Goal: Transaction & Acquisition: Obtain resource

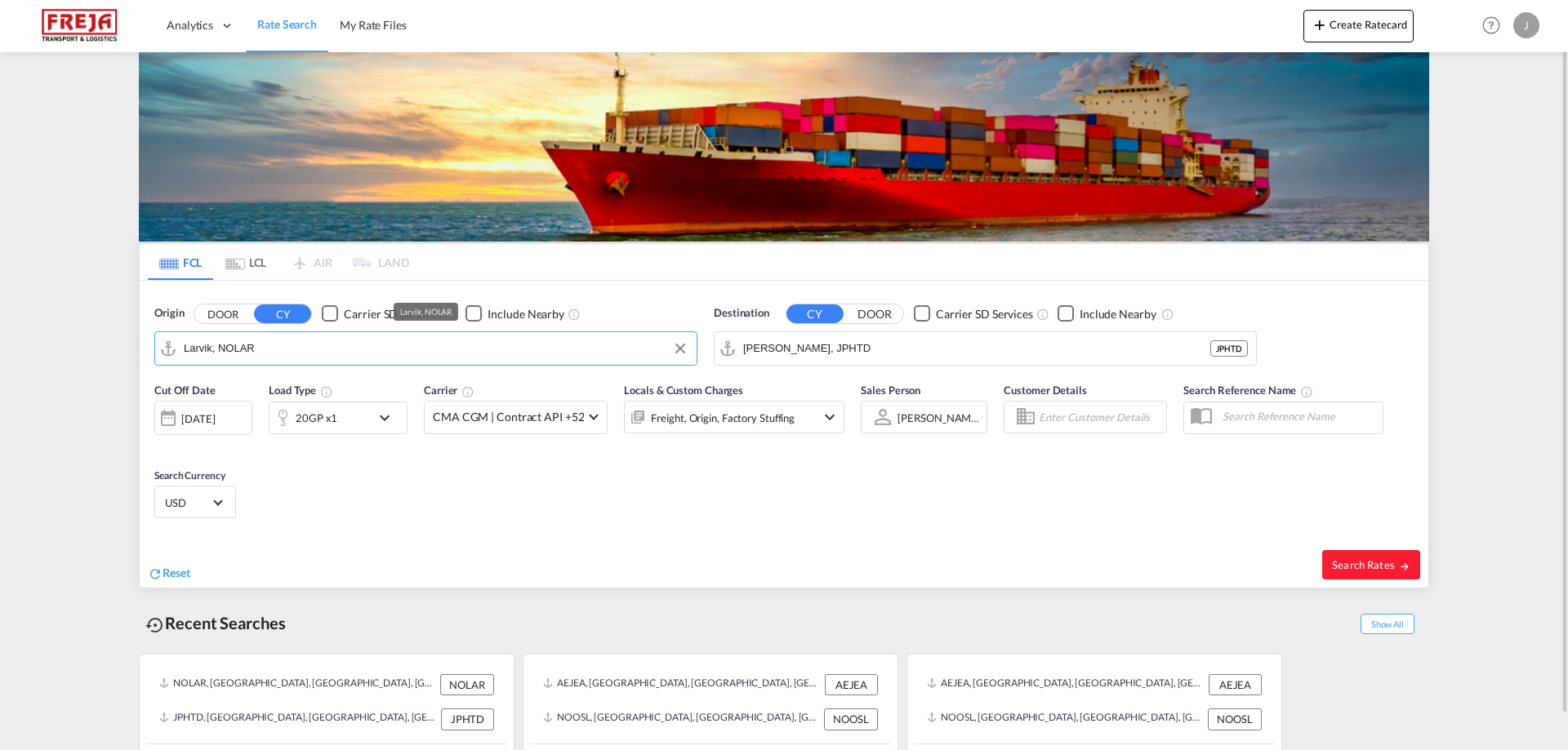
click at [340, 351] on input "Larvik, NOLAR" at bounding box center [435, 348] width 504 height 25
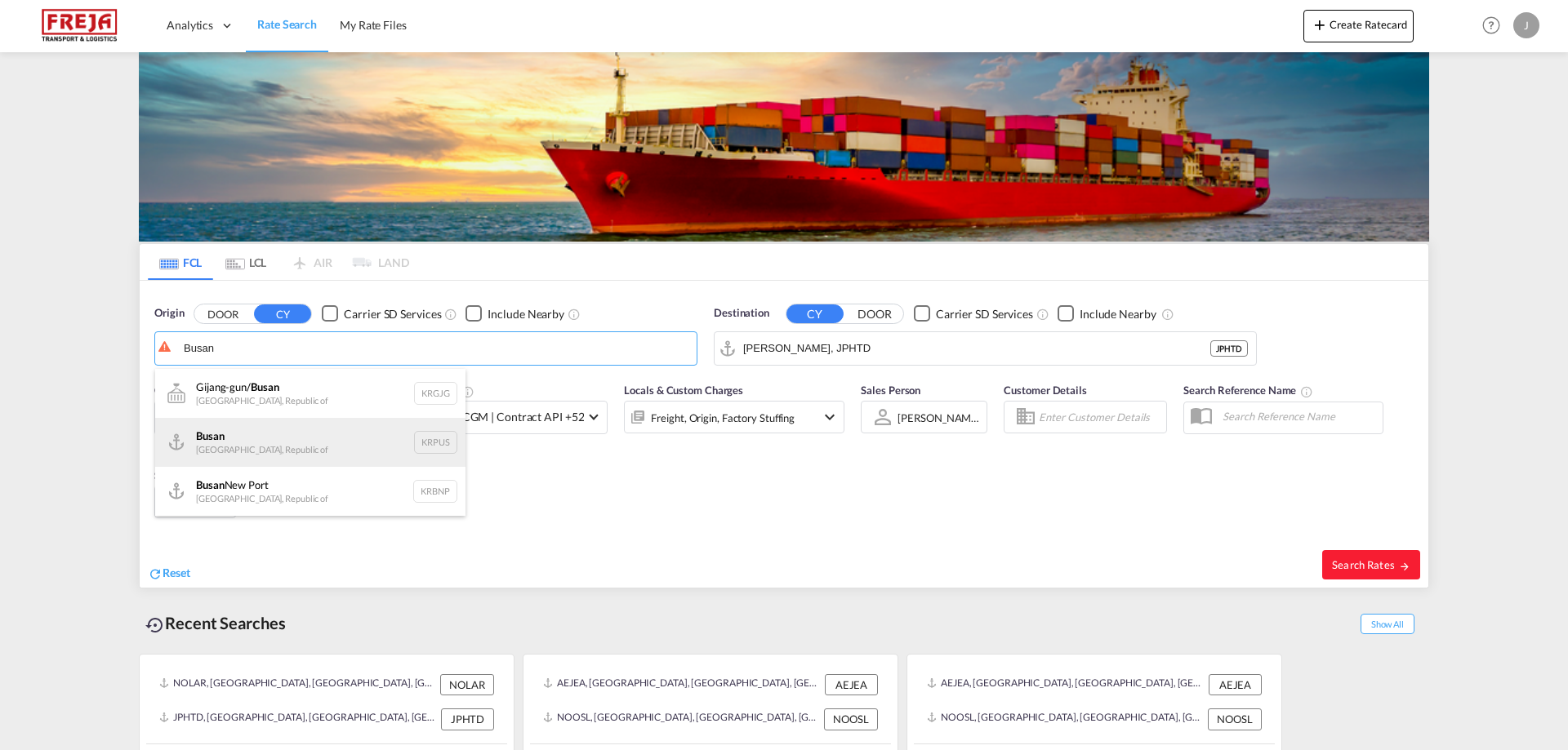
click at [247, 442] on div "Busan Korea, Republic of KRPUS" at bounding box center [310, 443] width 310 height 49
type input "Busan, KRPUS"
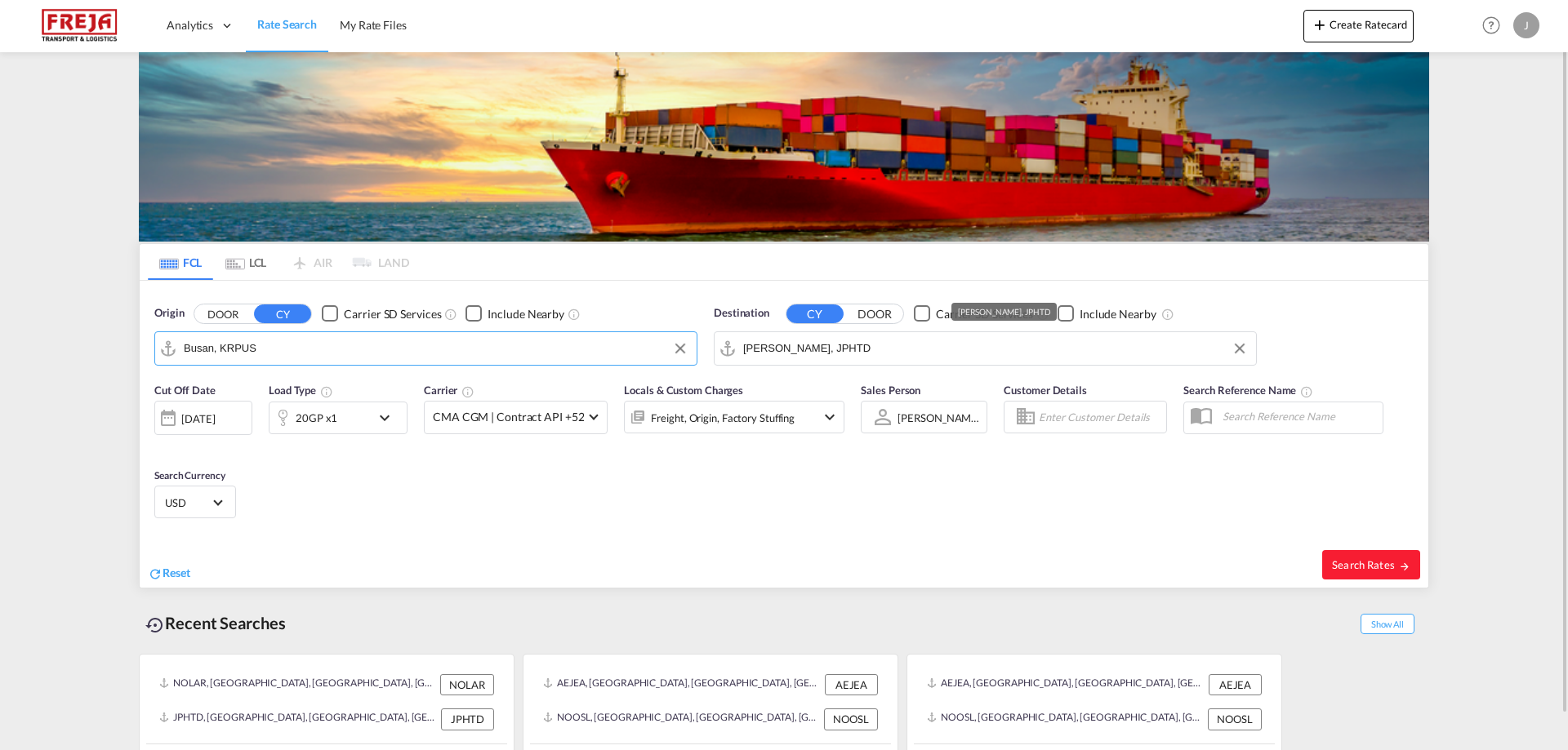
click at [934, 353] on input "[PERSON_NAME], JPHTD" at bounding box center [994, 348] width 504 height 25
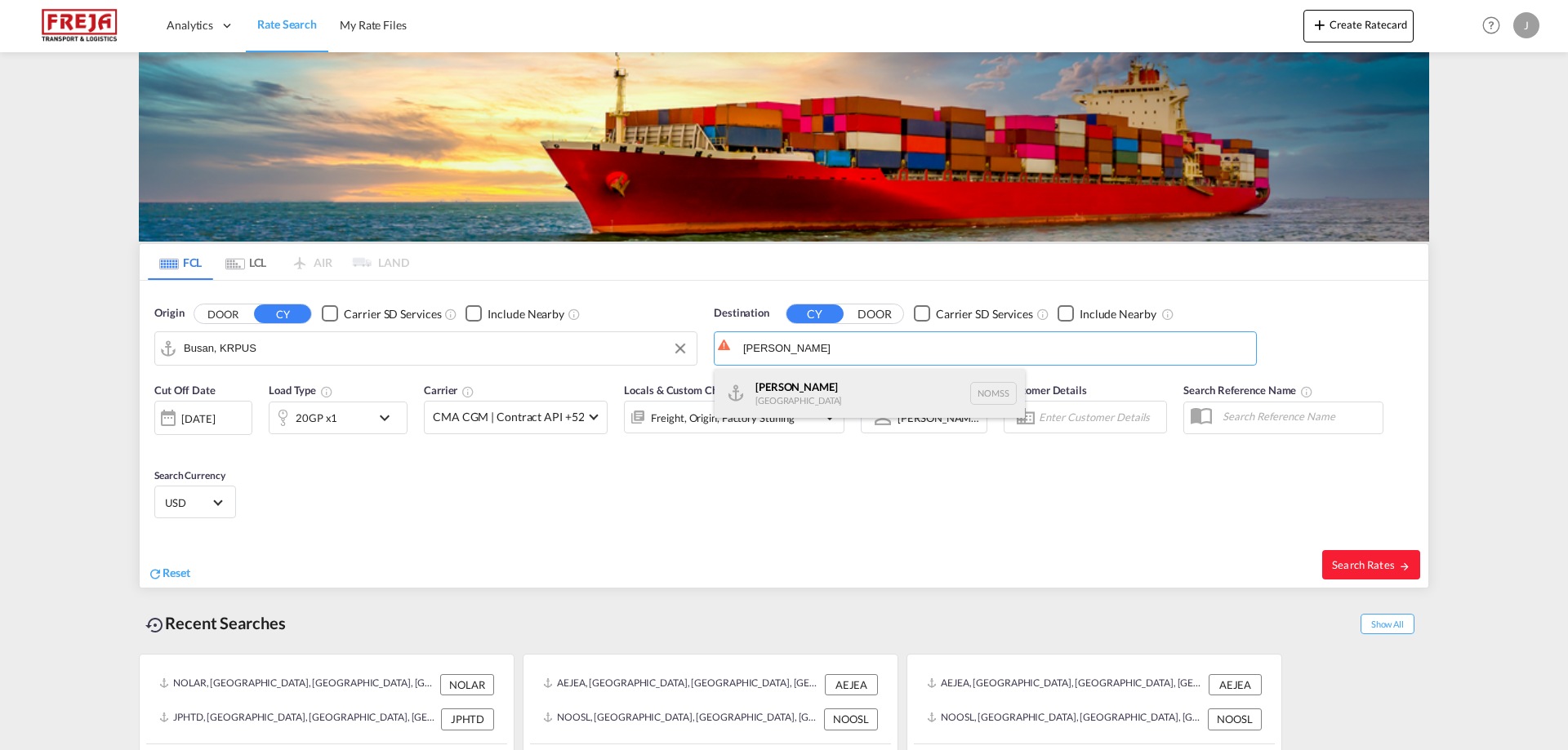
click at [817, 396] on div "[PERSON_NAME] [GEOGRAPHIC_DATA] NOMSS" at bounding box center [869, 394] width 310 height 49
type input "[PERSON_NAME], NOMSS"
click at [215, 414] on div "[DATE]" at bounding box center [197, 419] width 34 height 15
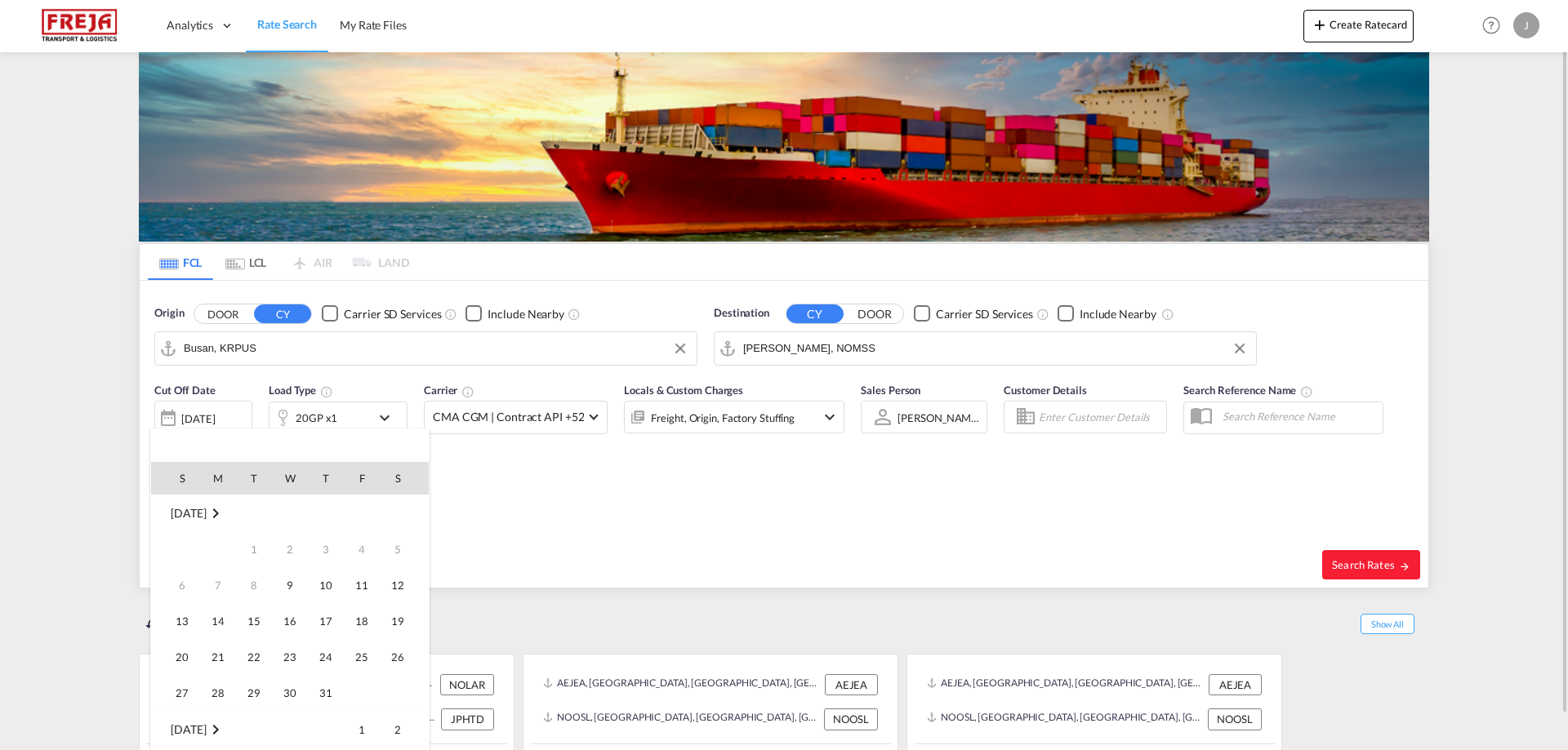
scroll to position [649, 0]
click at [287, 615] on span "22" at bounding box center [290, 622] width 33 height 33
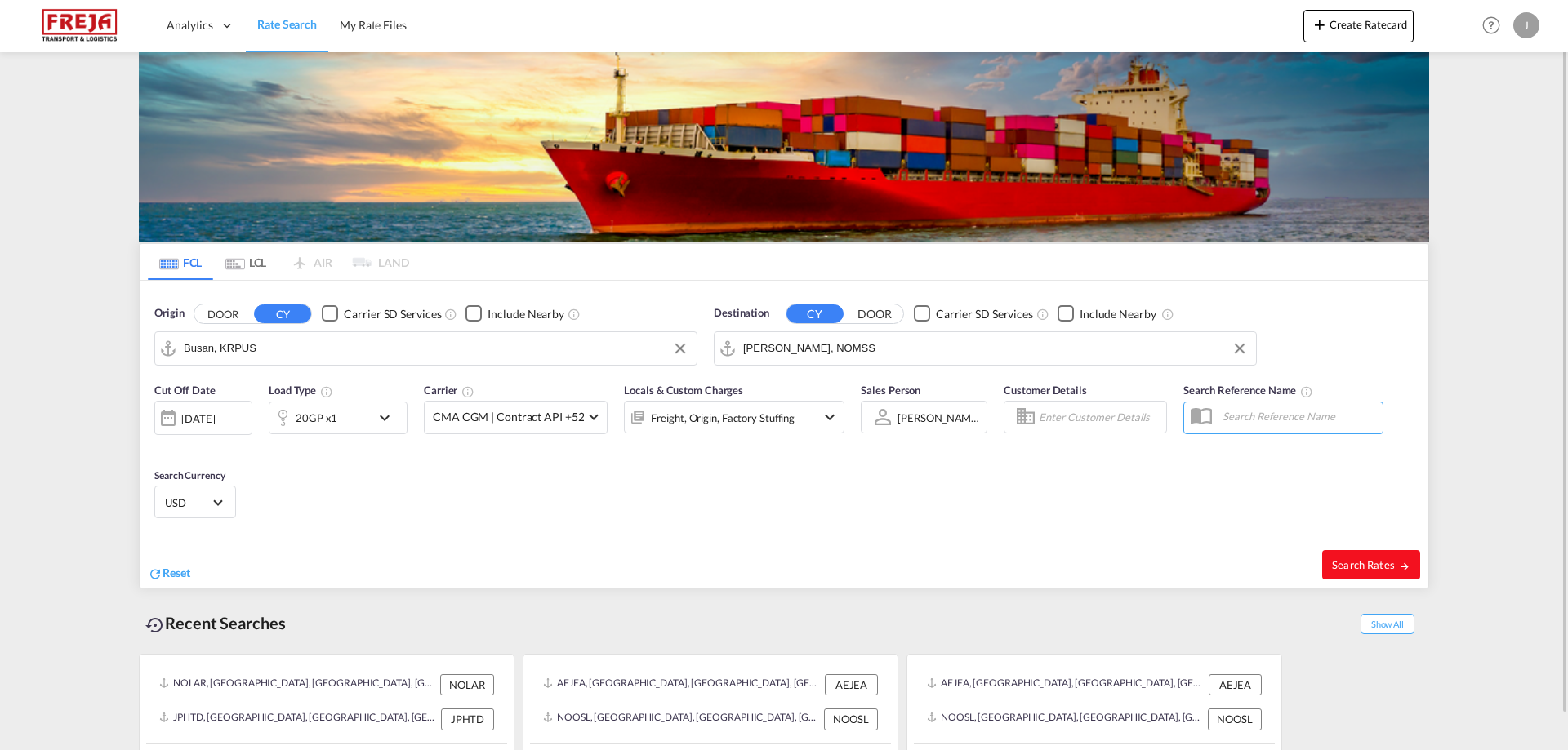
click at [1367, 562] on span "Search Rates" at bounding box center [1371, 565] width 78 height 13
type input "KRPUS to NOMSS / [DATE]"
